Goal: Navigation & Orientation: Find specific page/section

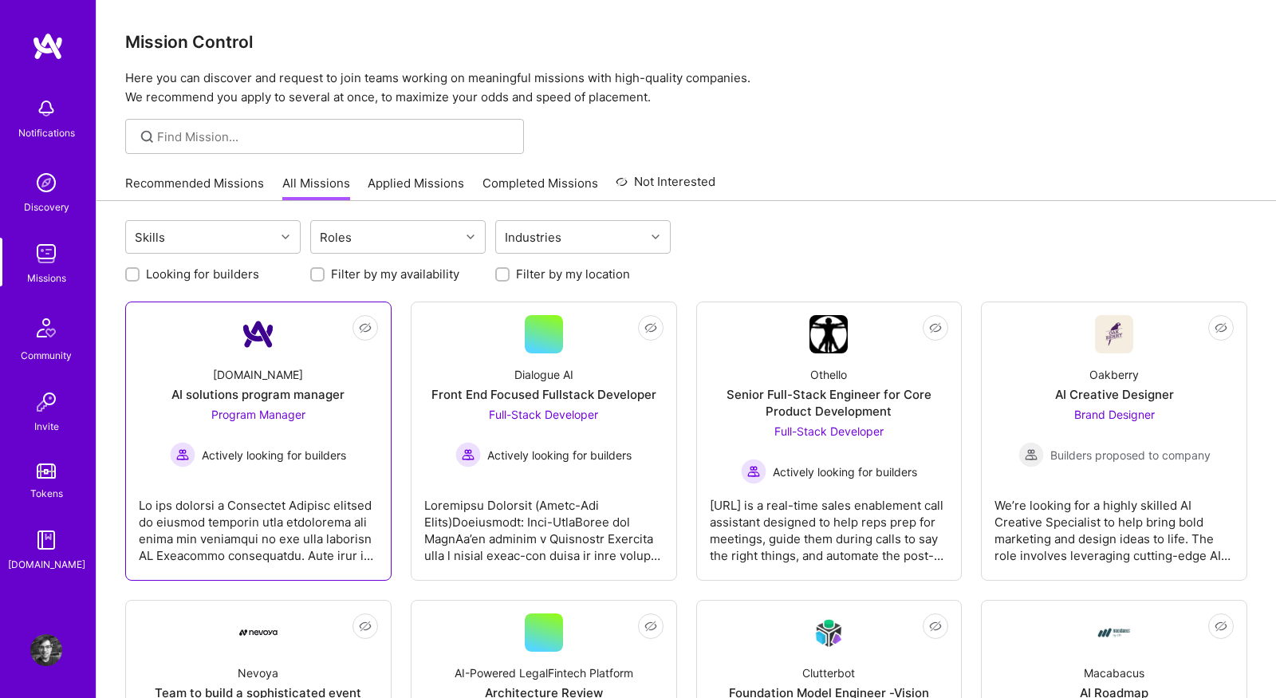
click at [320, 488] on div at bounding box center [258, 524] width 239 height 80
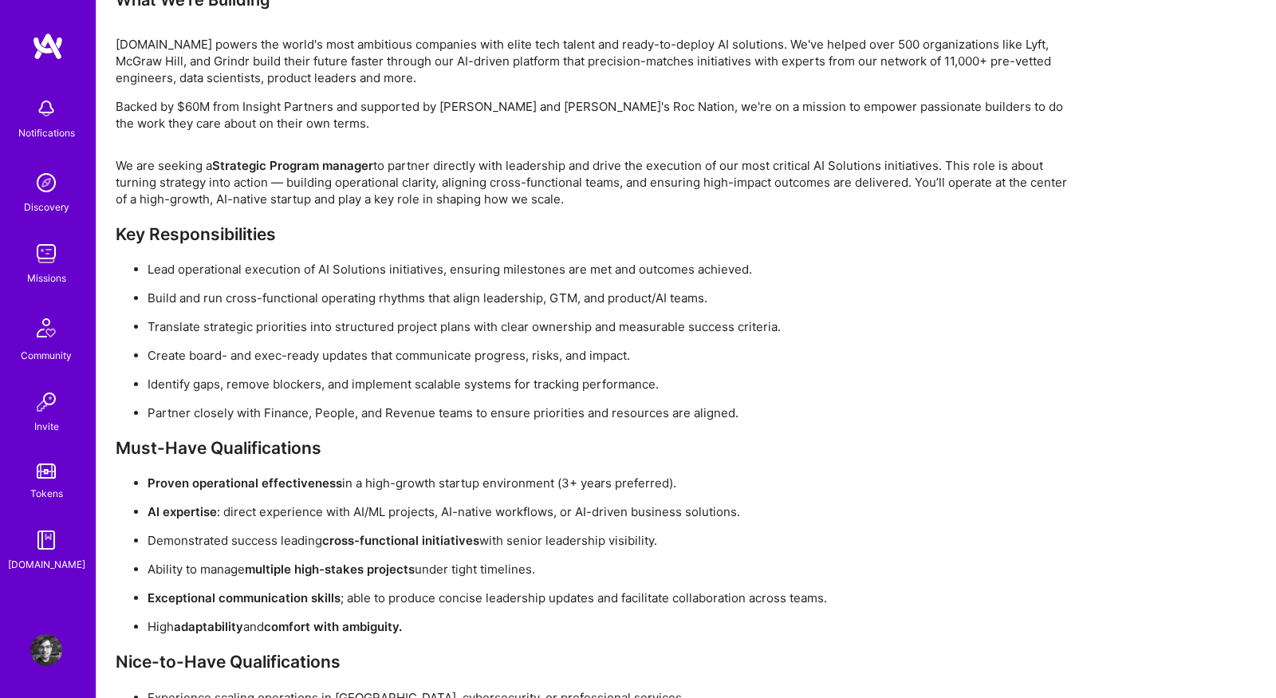
scroll to position [1173, 0]
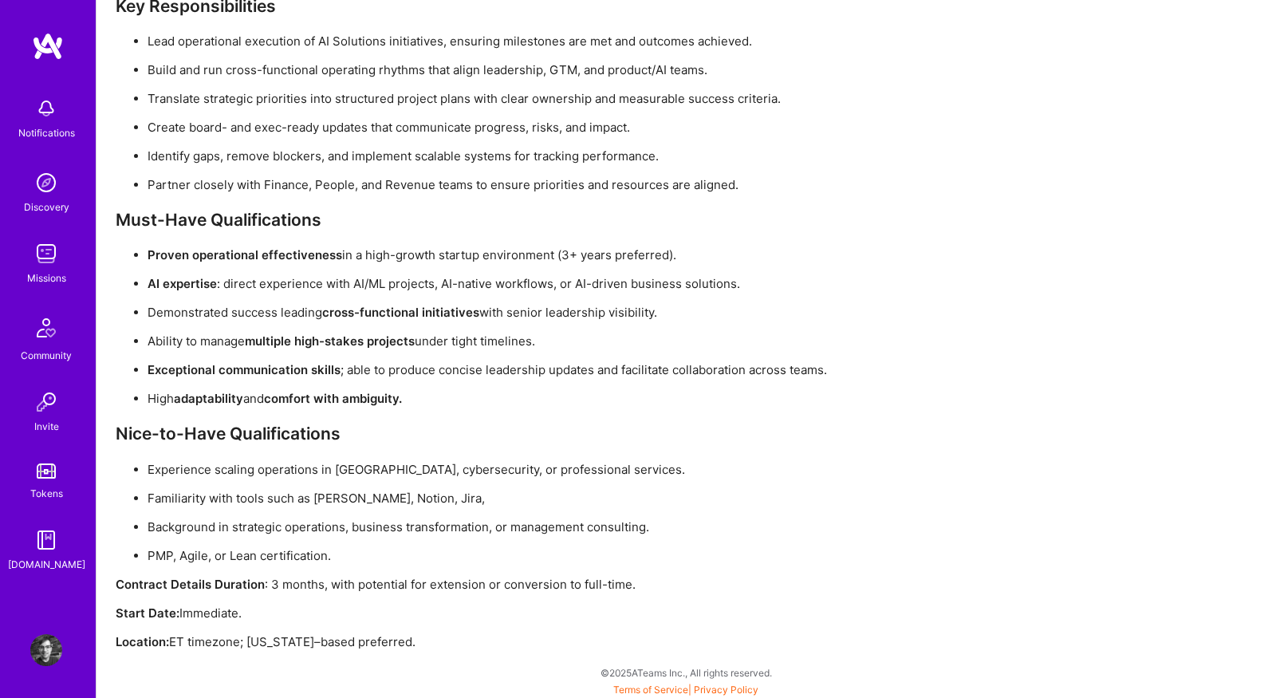
click at [49, 274] on div "Missions" at bounding box center [46, 278] width 39 height 17
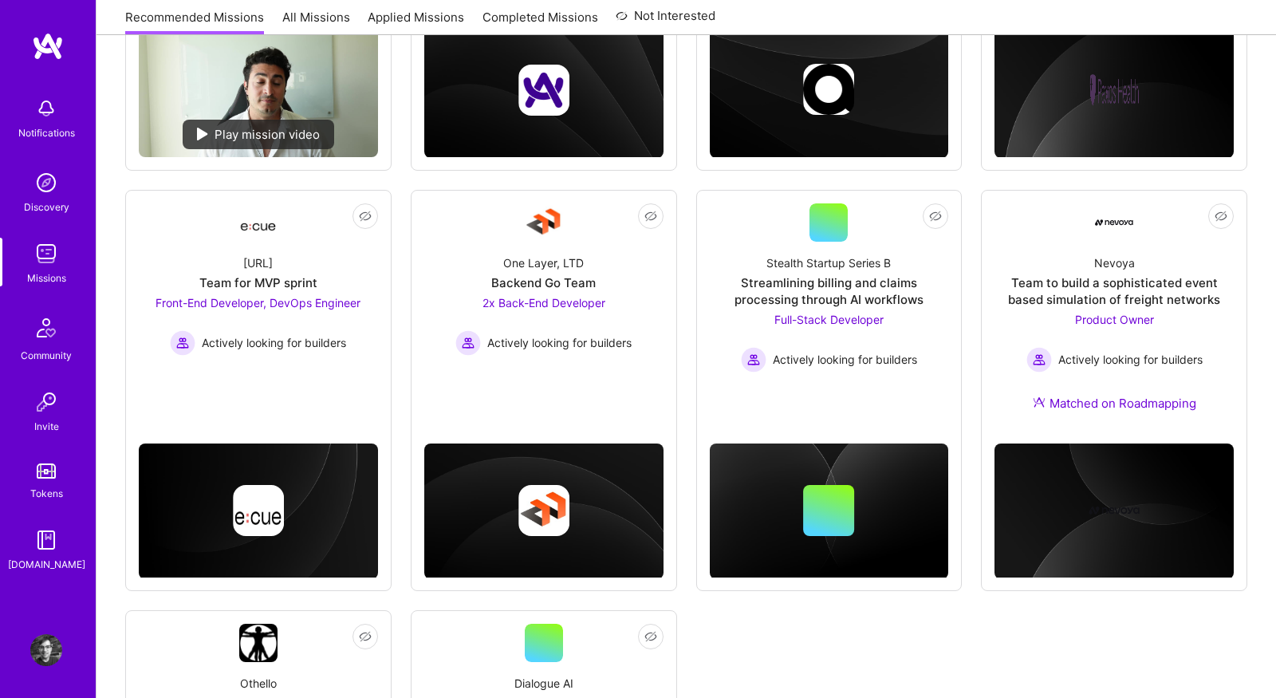
scroll to position [35, 0]
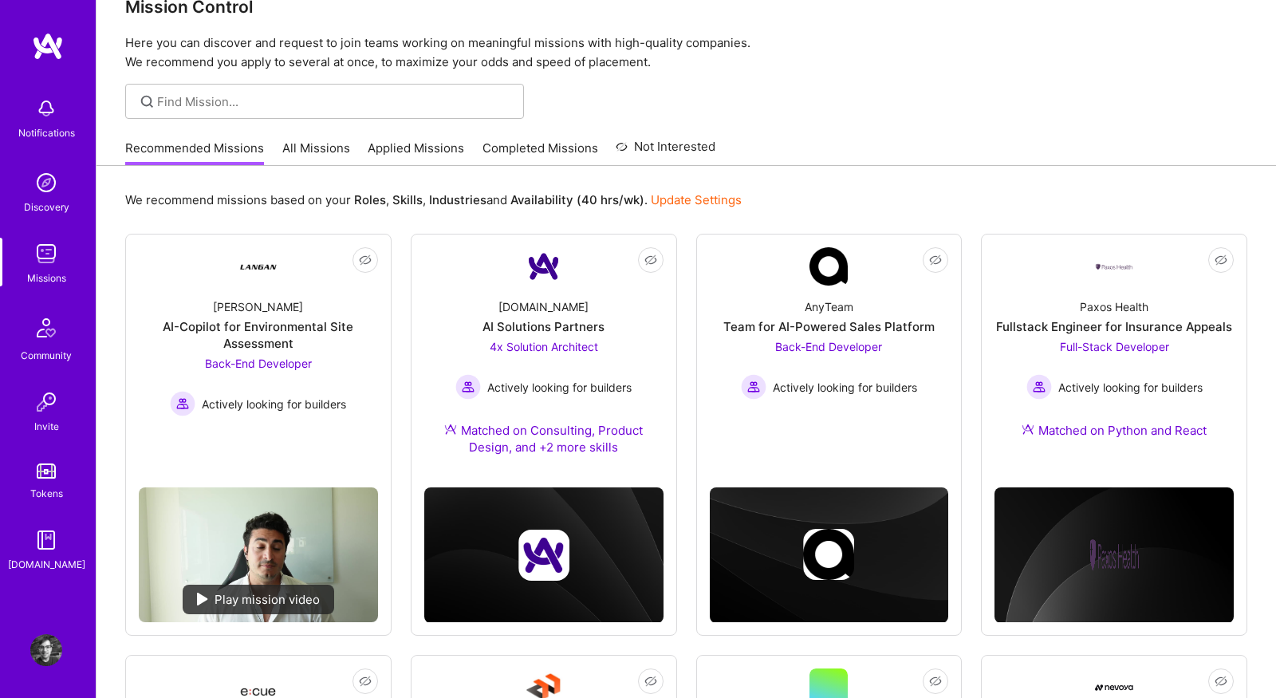
click at [301, 157] on link "All Missions" at bounding box center [316, 153] width 68 height 26
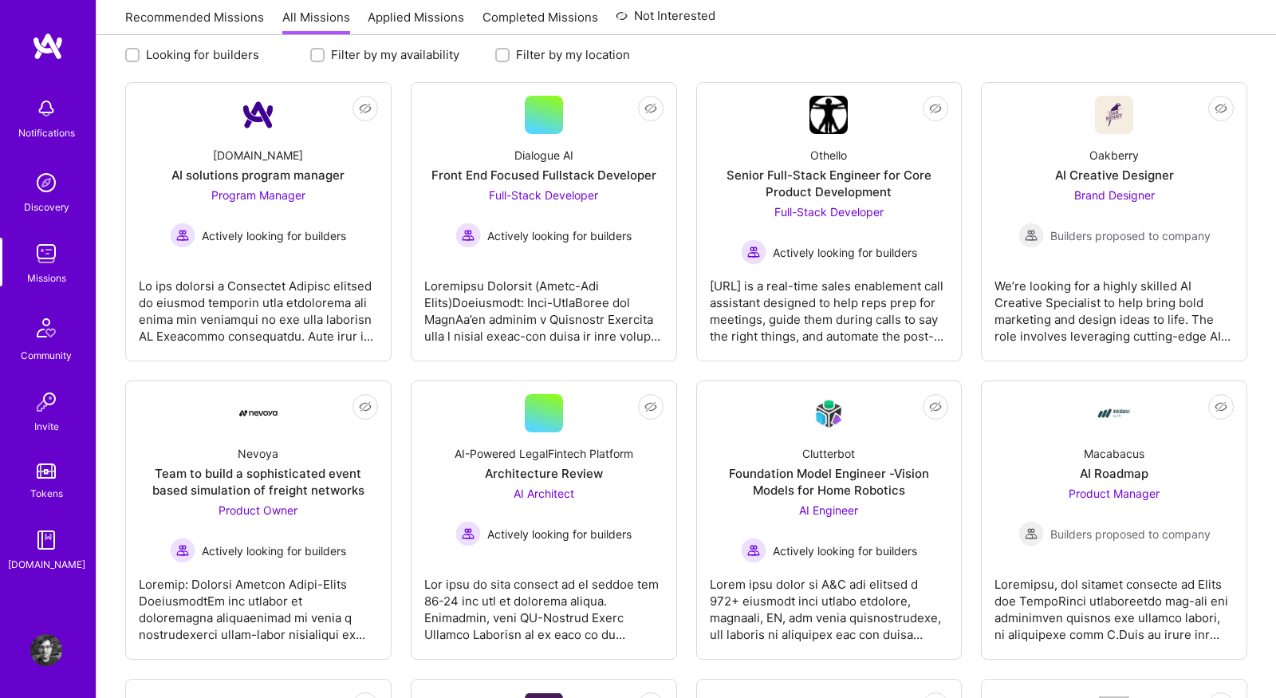
scroll to position [231, 0]
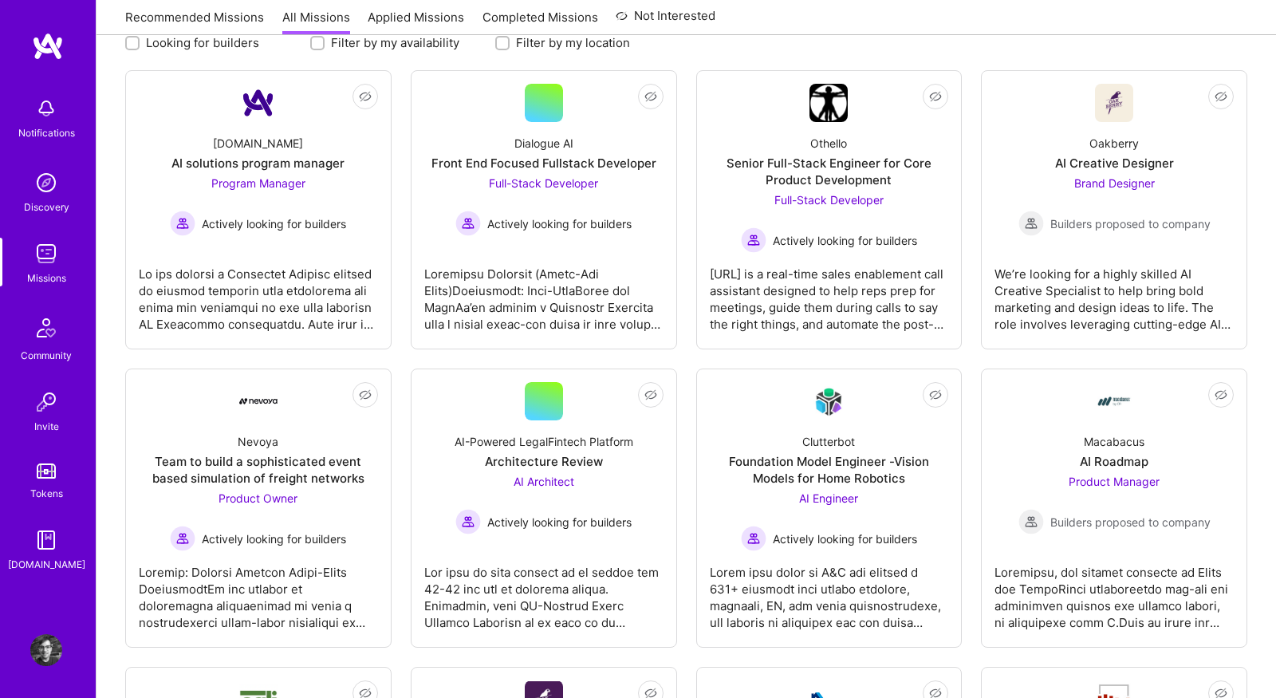
scroll to position [231, 0]
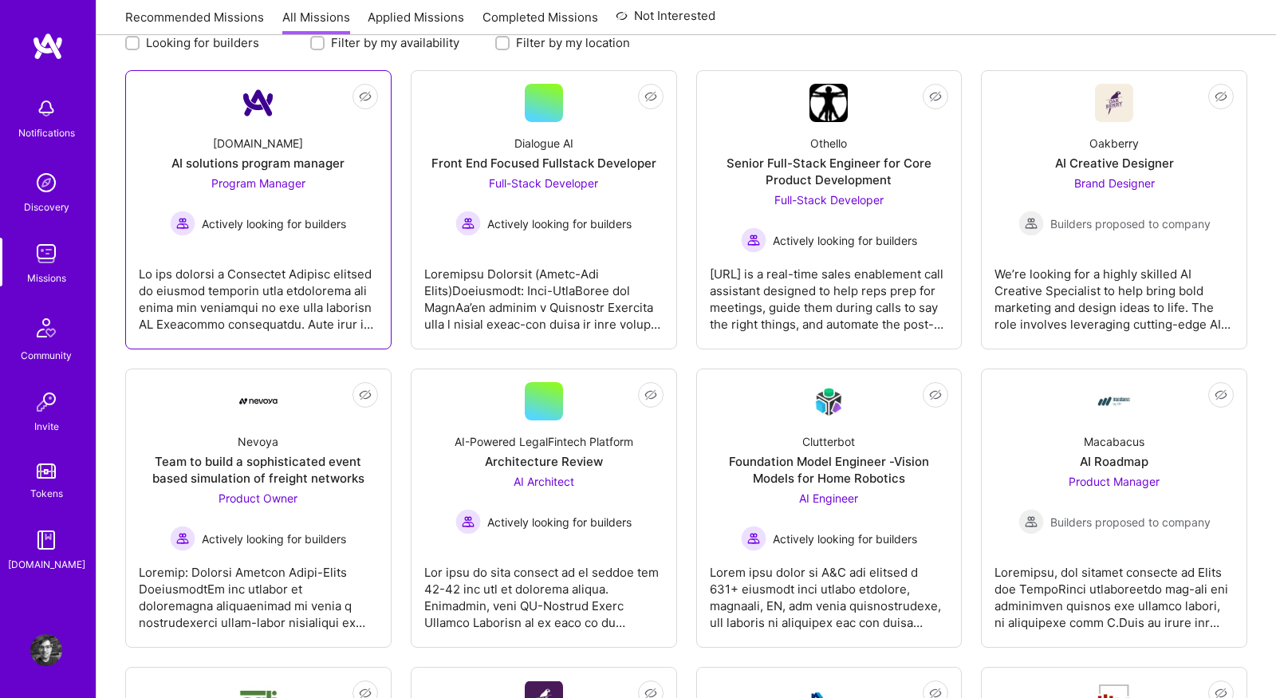
click at [260, 287] on div at bounding box center [258, 293] width 239 height 80
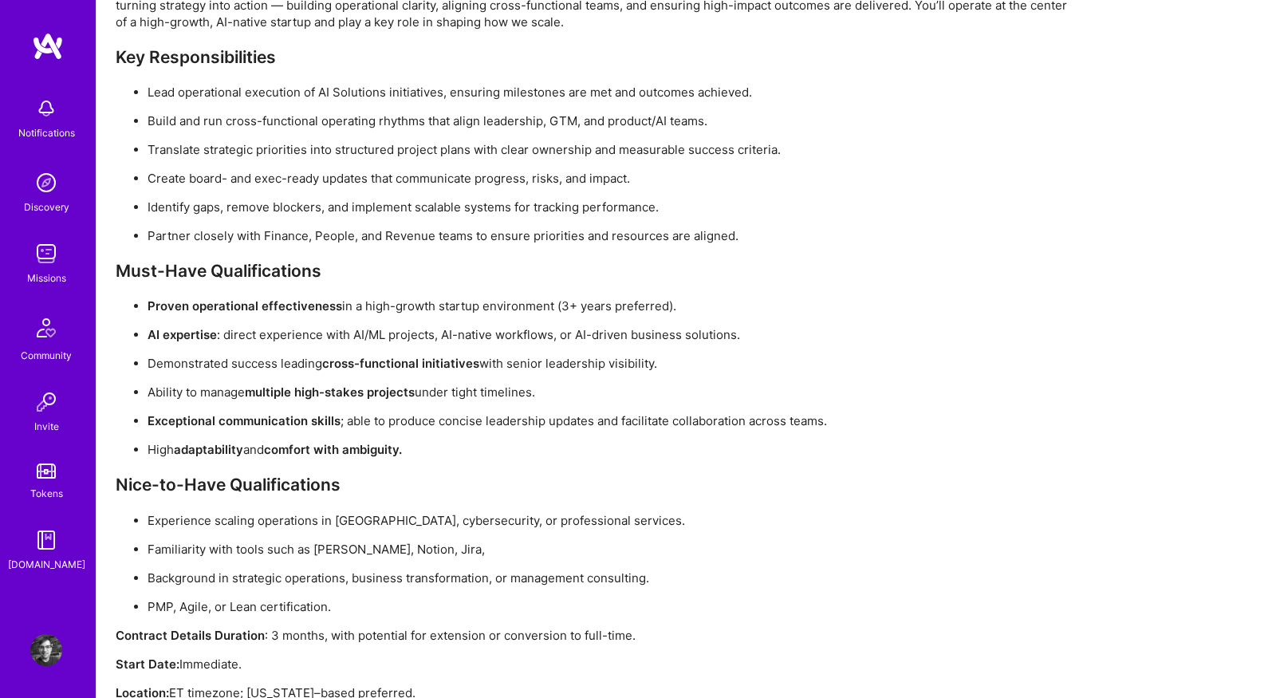
scroll to position [1173, 0]
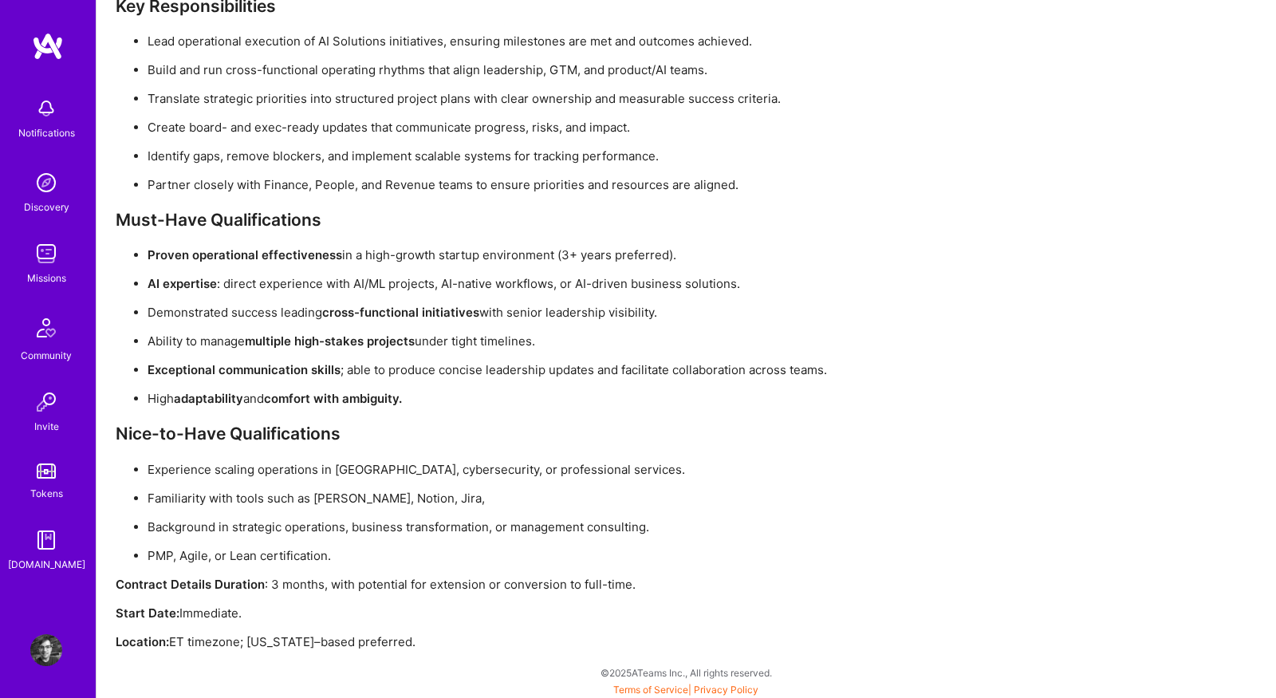
click at [52, 252] on img at bounding box center [46, 254] width 32 height 32
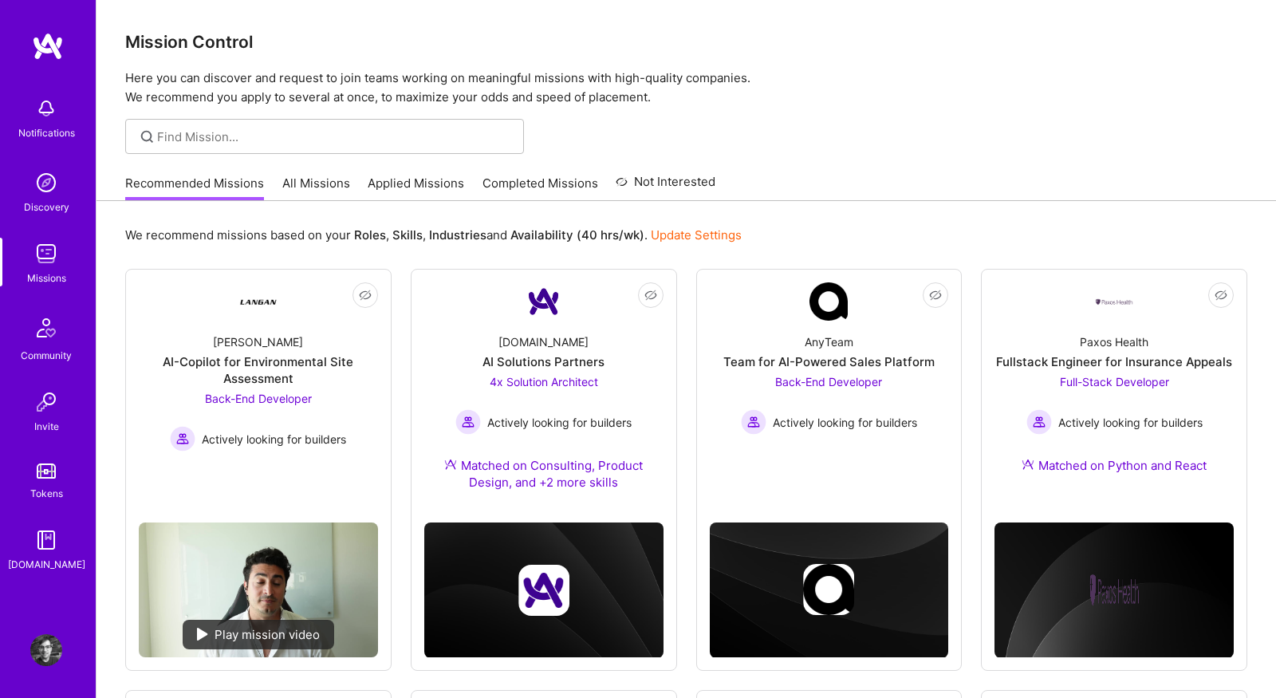
click at [287, 195] on link "All Missions" at bounding box center [316, 188] width 68 height 26
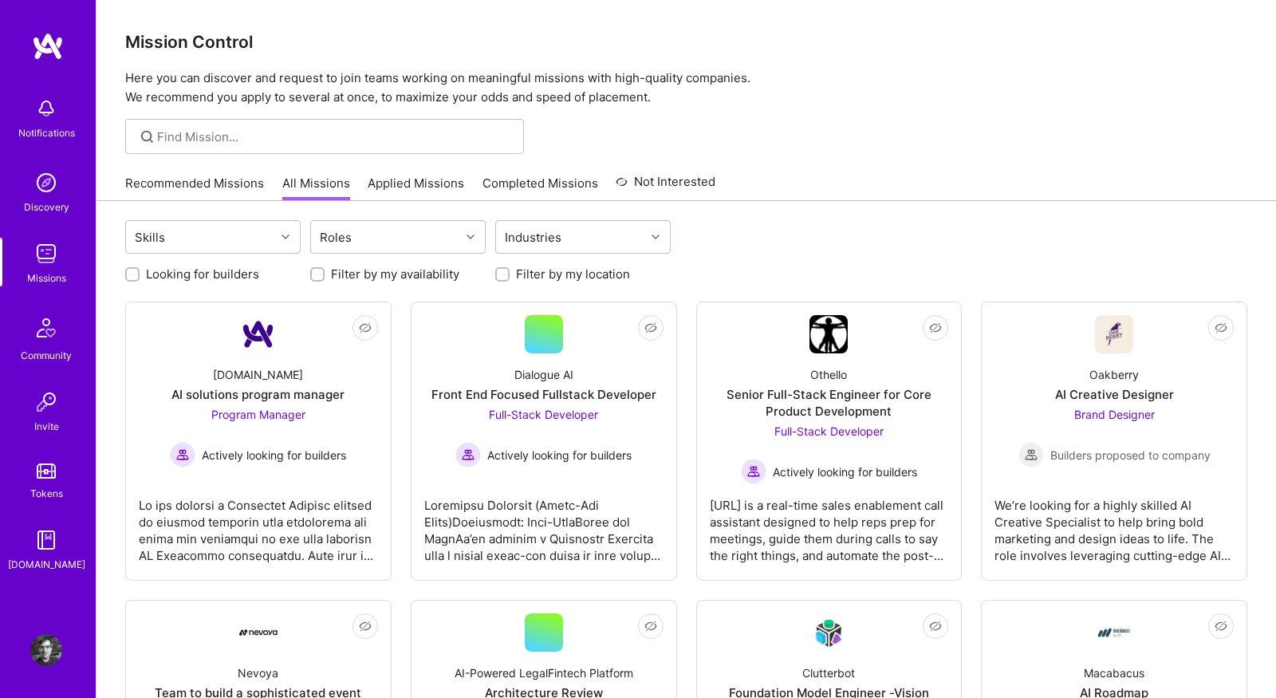
click at [43, 651] on img at bounding box center [46, 650] width 32 height 32
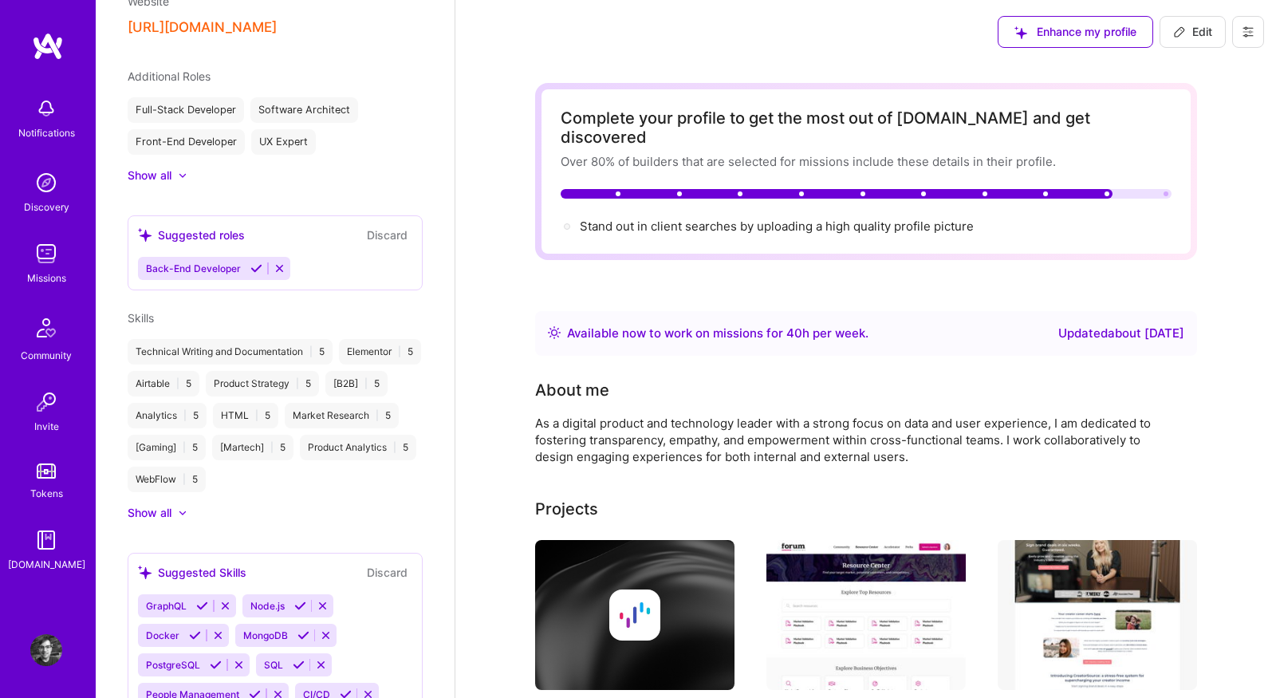
scroll to position [664, 0]
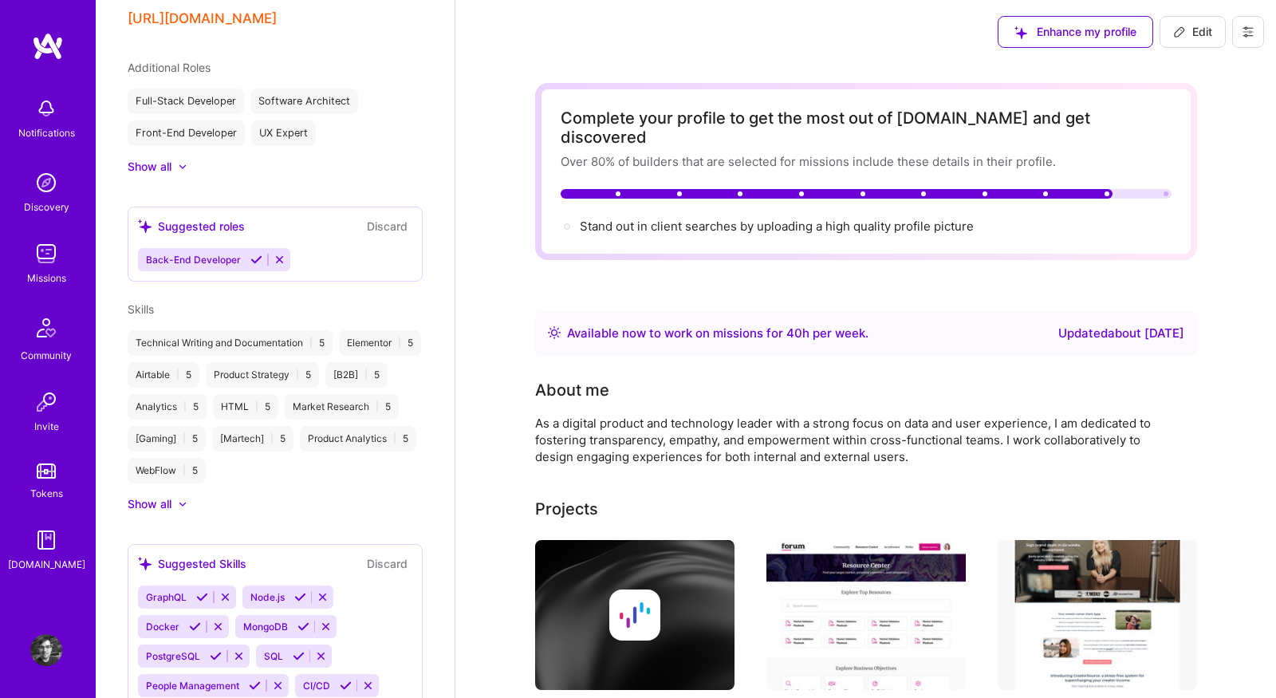
click at [400, 217] on button "Discard" at bounding box center [387, 226] width 50 height 18
click at [399, 217] on button "Discard" at bounding box center [387, 226] width 50 height 18
click at [274, 254] on icon at bounding box center [280, 260] width 12 height 12
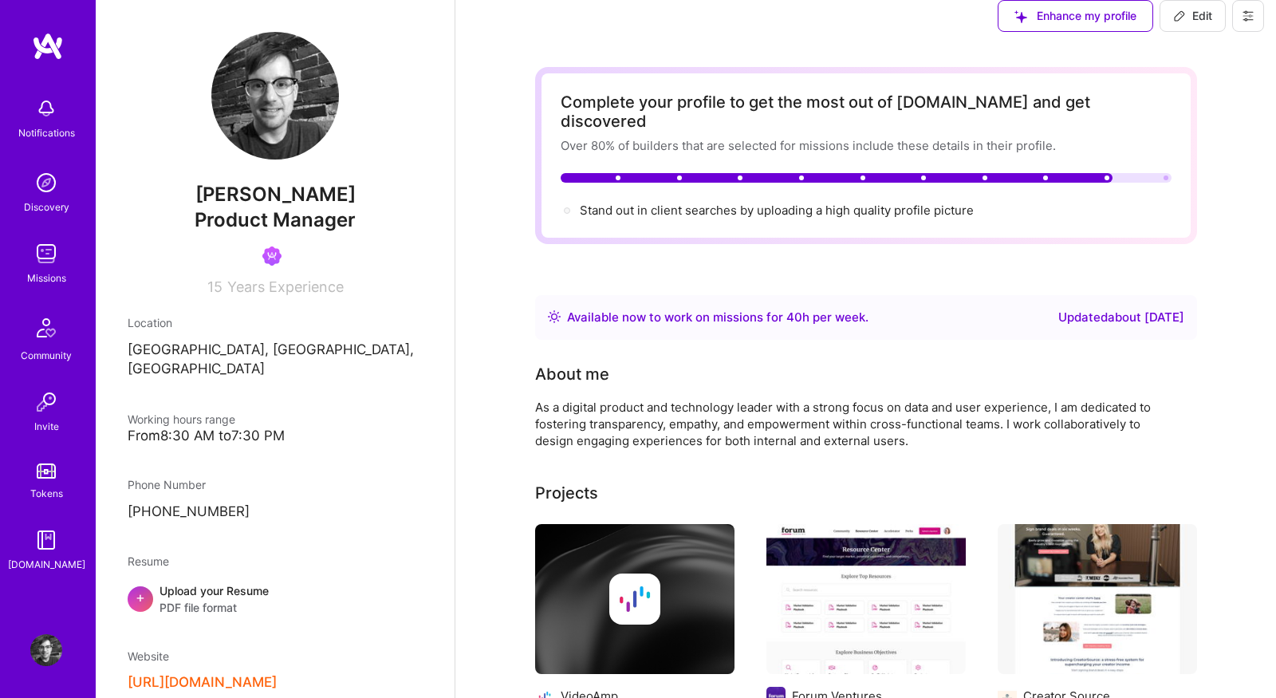
scroll to position [0, 0]
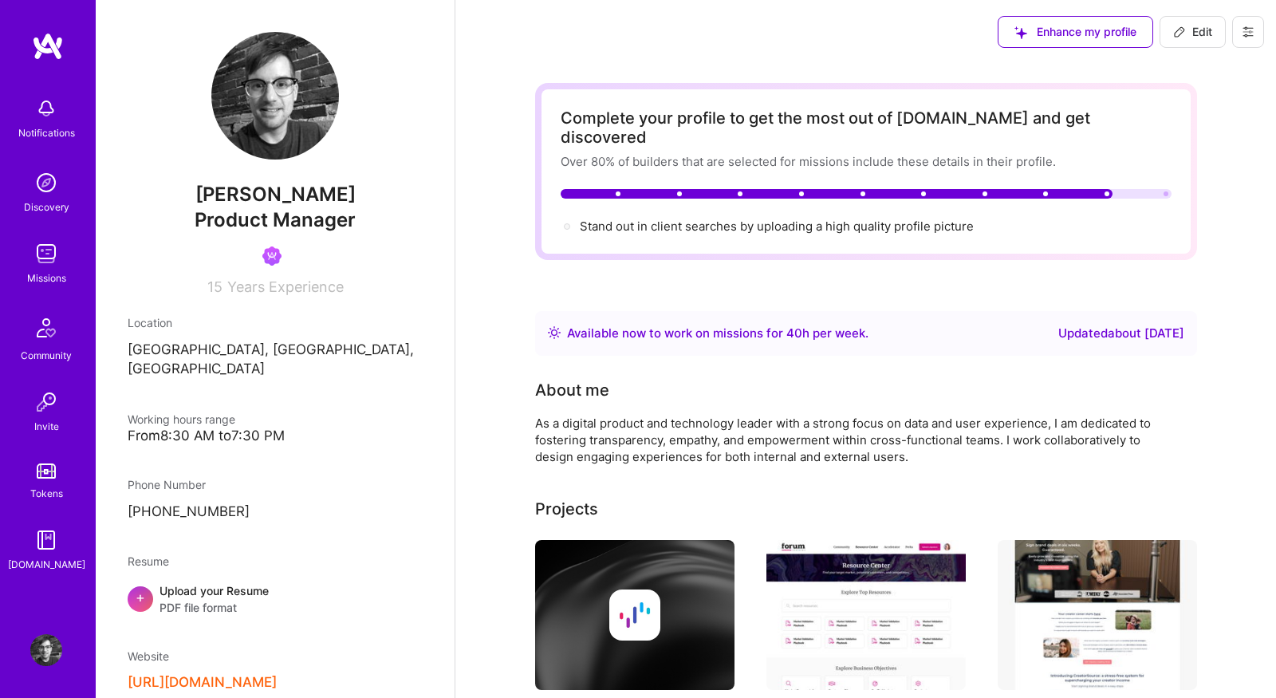
click at [47, 235] on div "Notifications Discovery Missions Community Invite Tokens A.Guide" at bounding box center [48, 330] width 96 height 483
click at [49, 270] on div "Missions" at bounding box center [46, 278] width 39 height 17
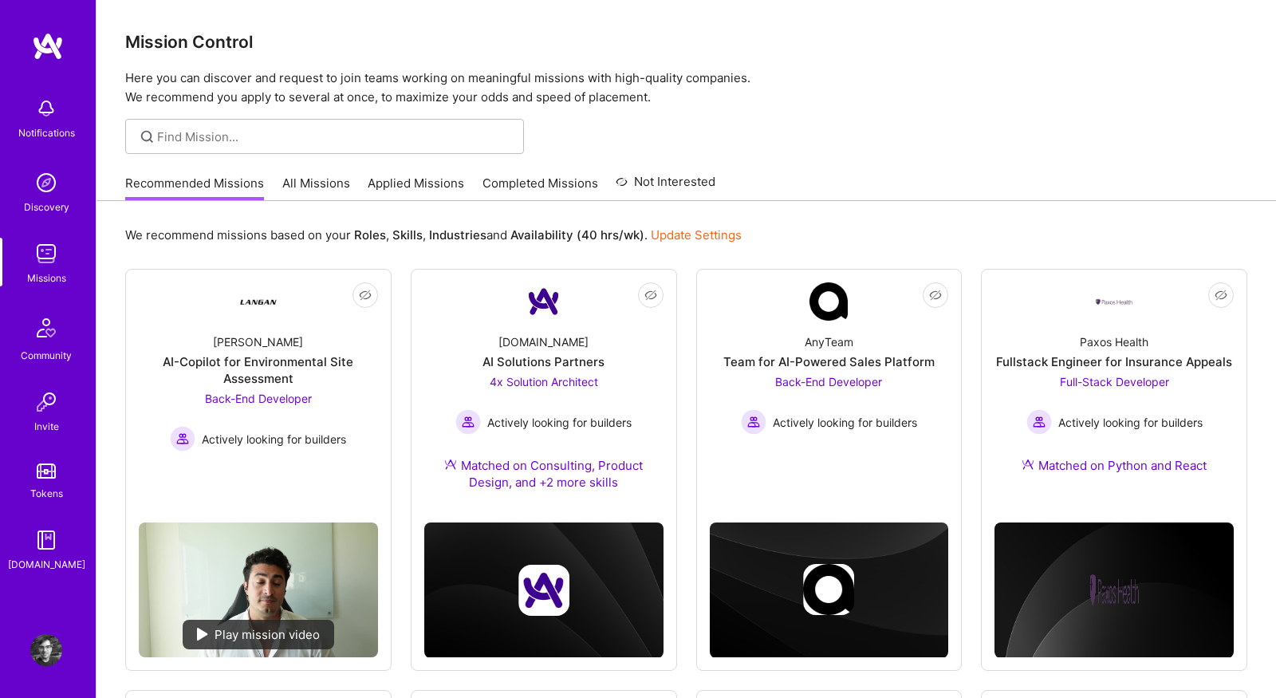
click at [319, 187] on link "All Missions" at bounding box center [316, 188] width 68 height 26
